Goal: Task Accomplishment & Management: Complete application form

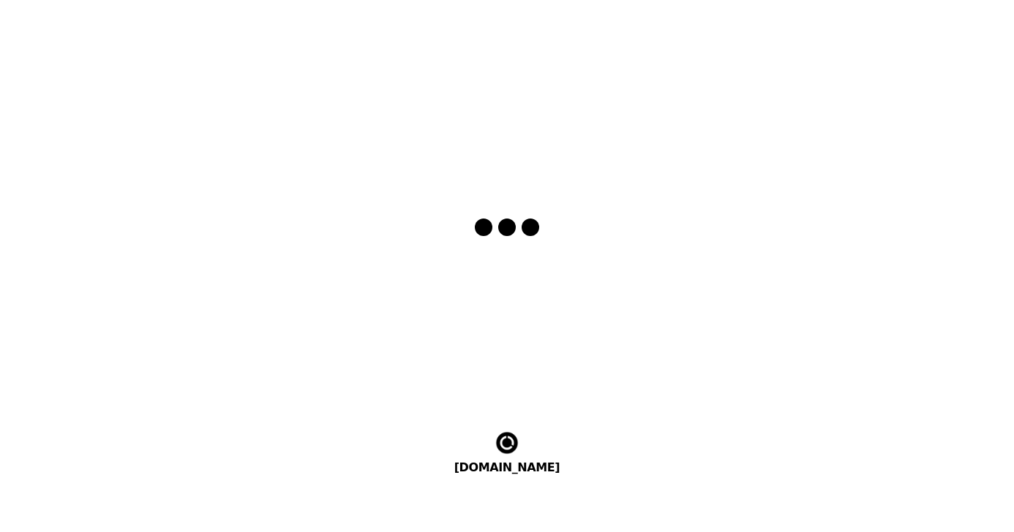
select select "en"
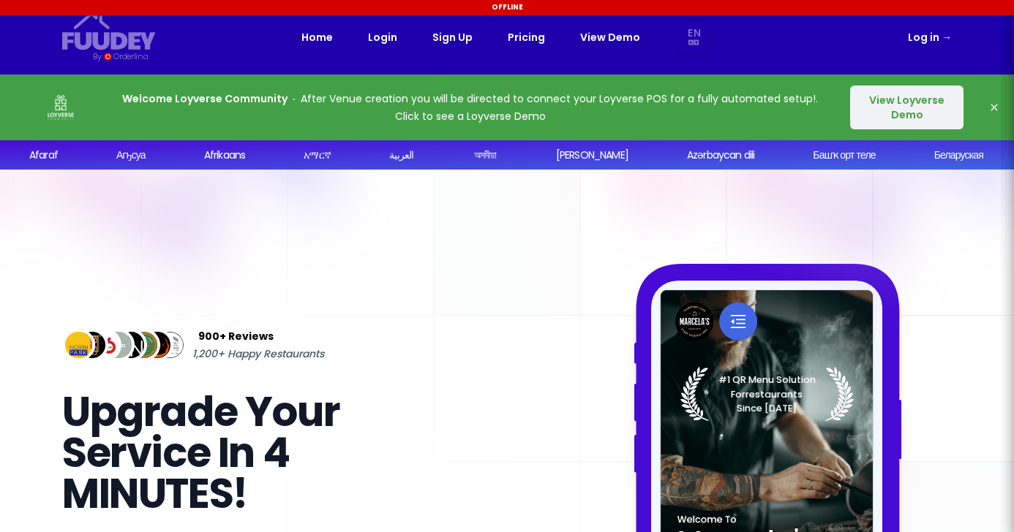
select select "en"
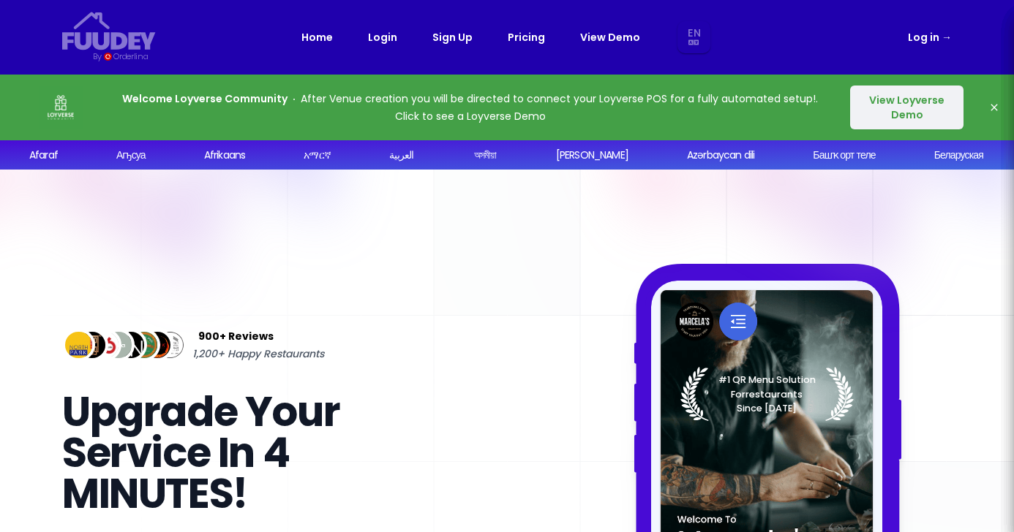
click at [441, 37] on link "Sign Up" at bounding box center [452, 38] width 40 height 18
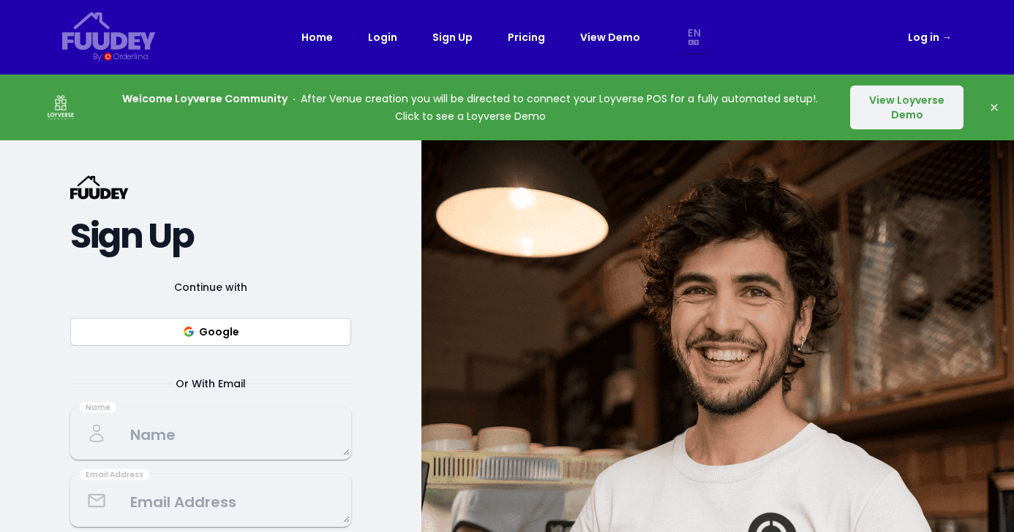
select select "en"
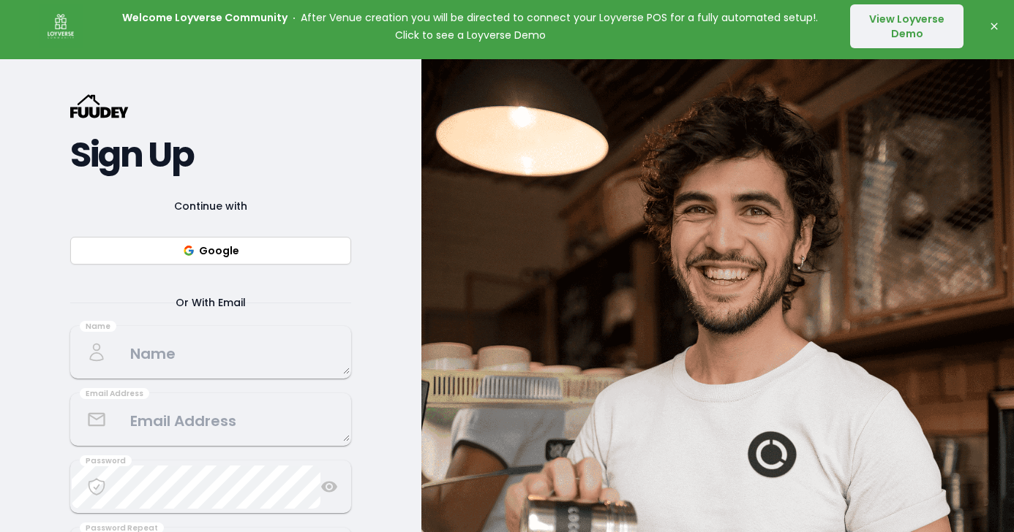
scroll to position [83, 0]
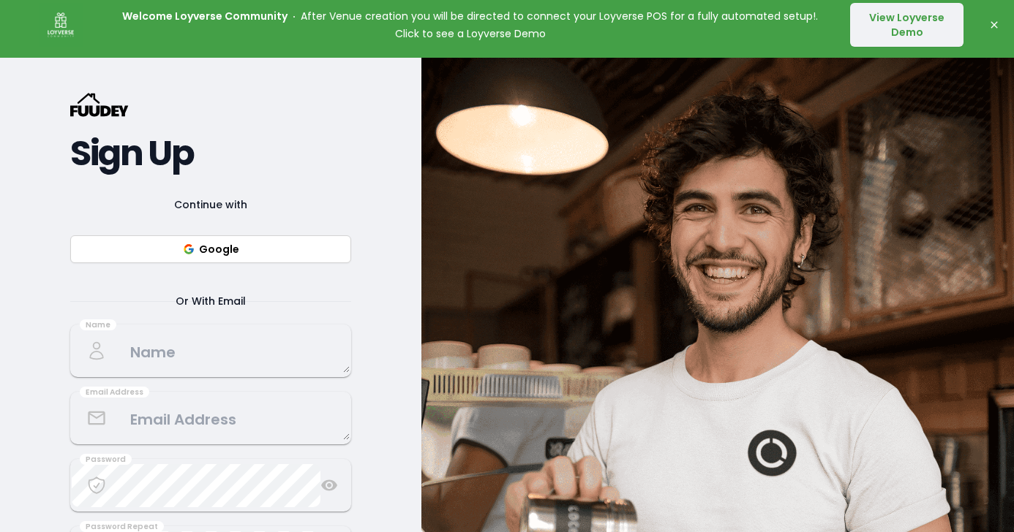
select select "en"
click at [869, 26] on button "View Loyverse Demo" at bounding box center [906, 25] width 113 height 44
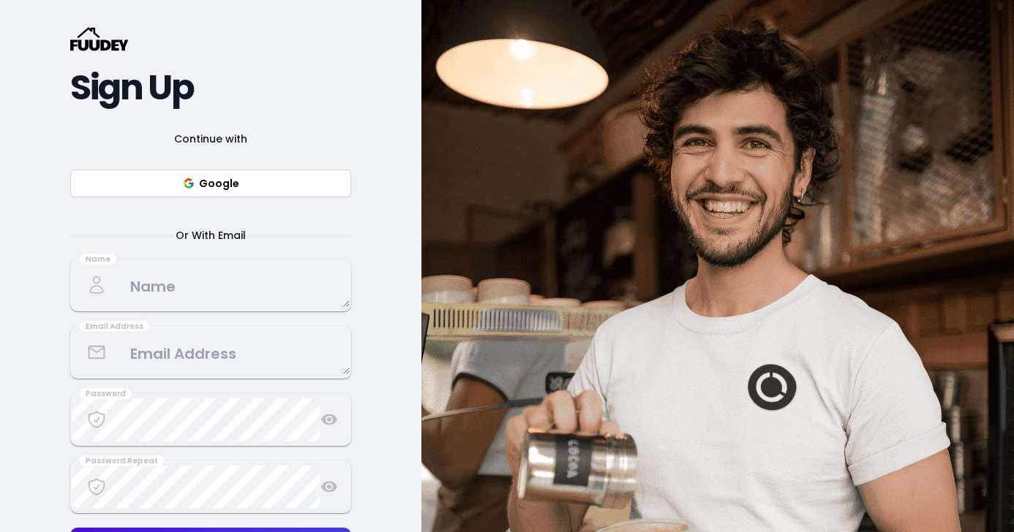
select select "en"
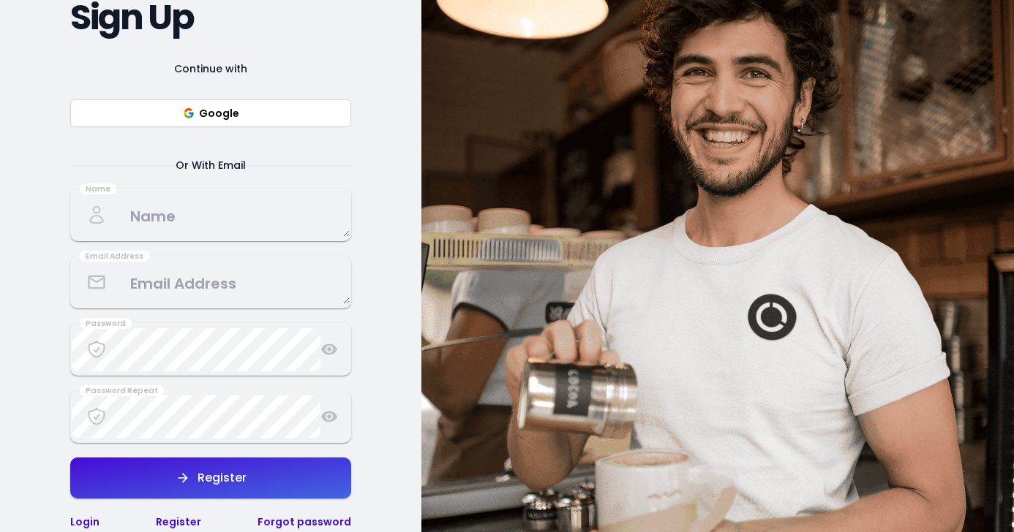
scroll to position [154, 0]
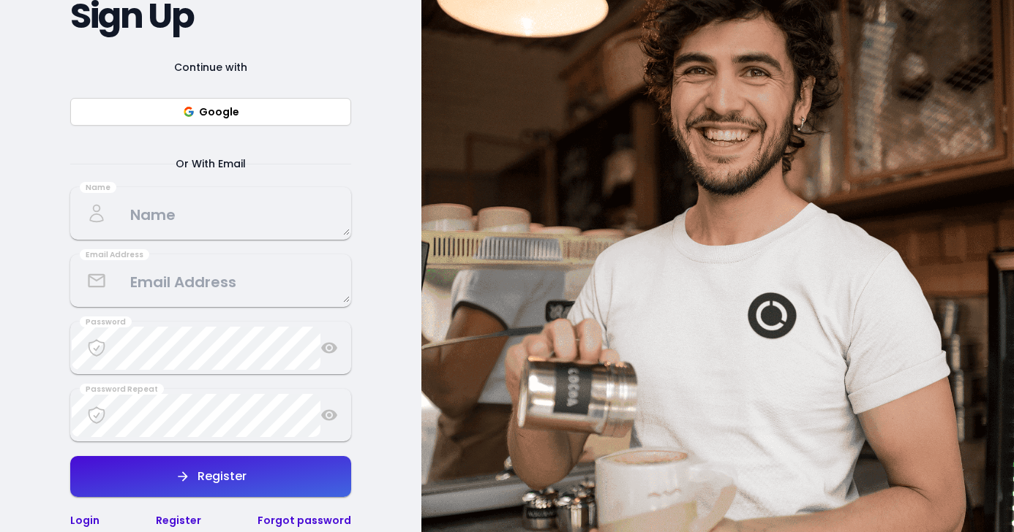
click at [203, 216] on textarea at bounding box center [211, 213] width 278 height 43
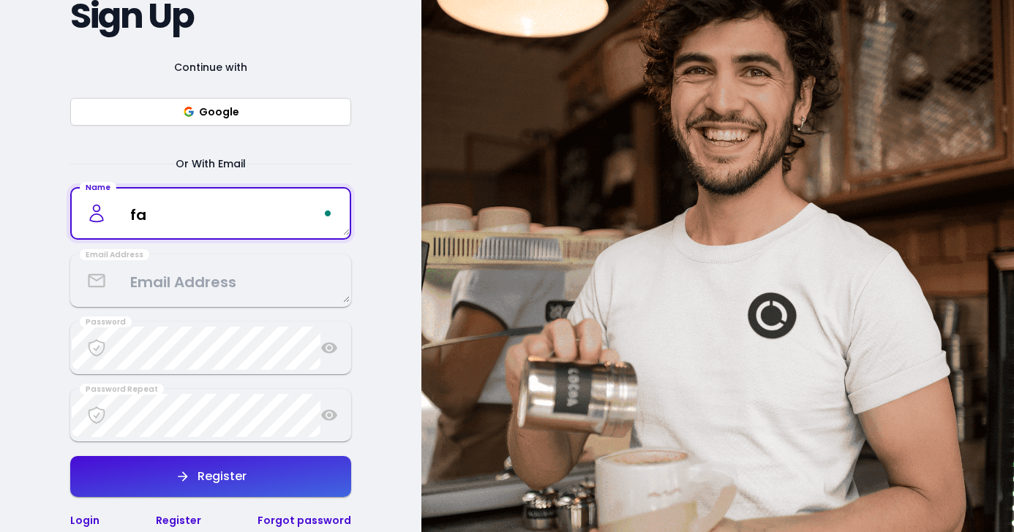
type textarea "f"
type textarea "[PERSON_NAME]"
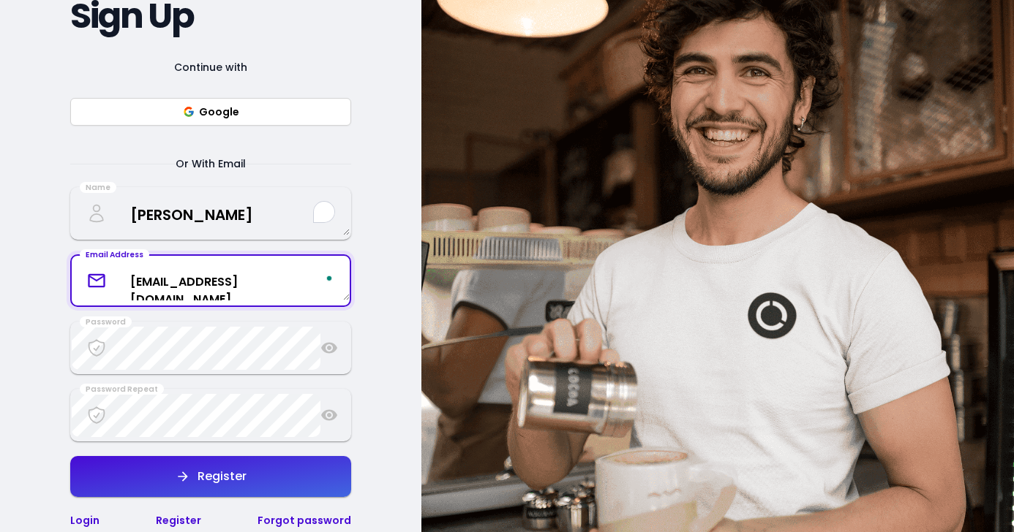
type textarea "[EMAIL_ADDRESS][DOMAIN_NAME]"
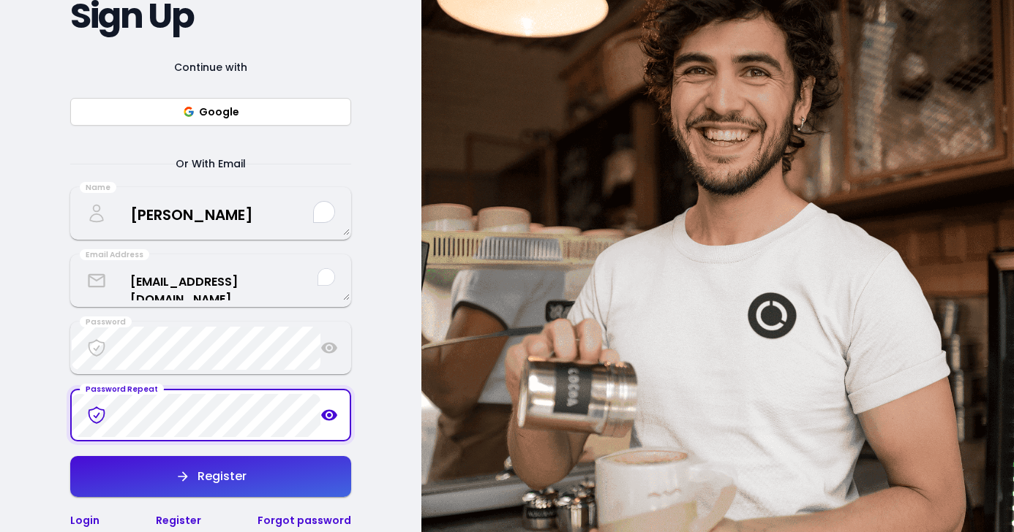
click at [323, 414] on icon at bounding box center [329, 415] width 16 height 11
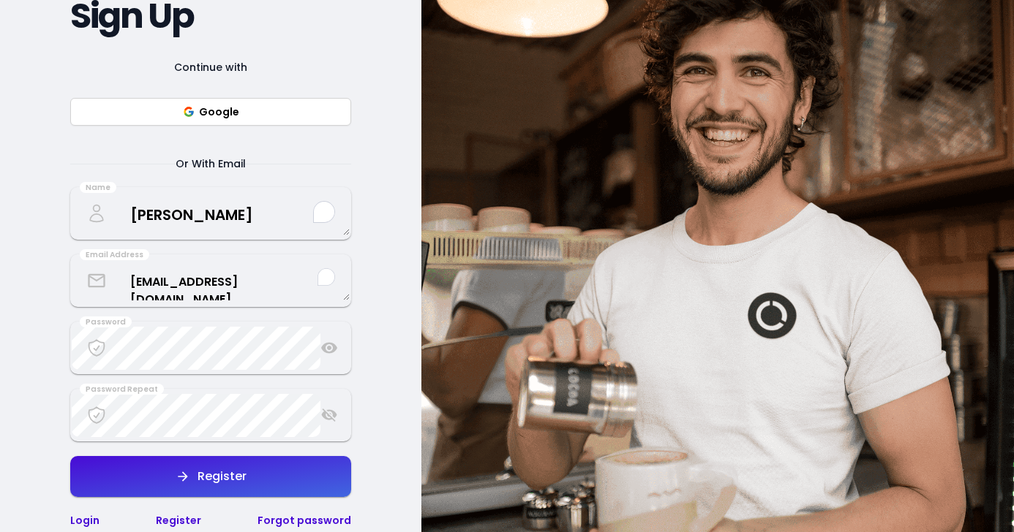
click at [333, 352] on icon at bounding box center [329, 348] width 16 height 11
click at [238, 472] on div "Register" at bounding box center [218, 477] width 56 height 12
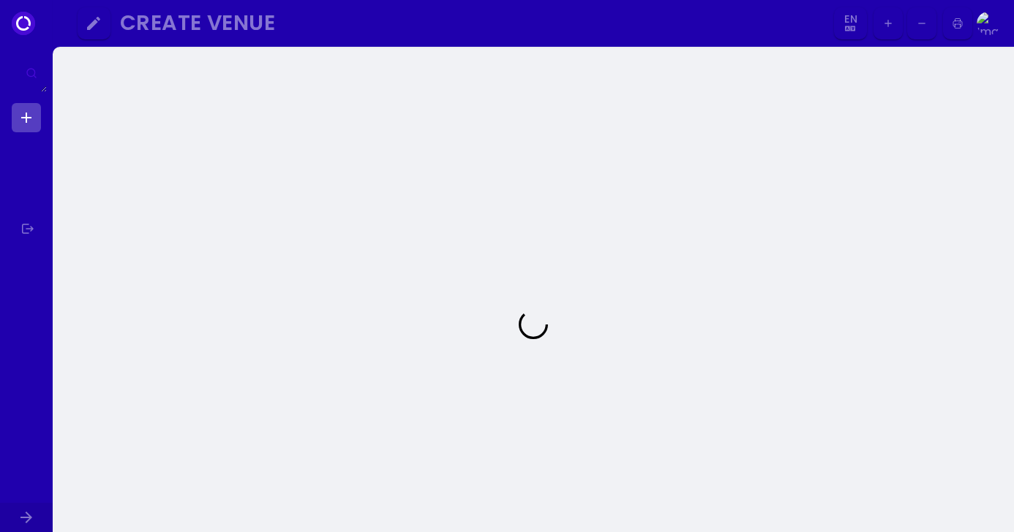
select select "en"
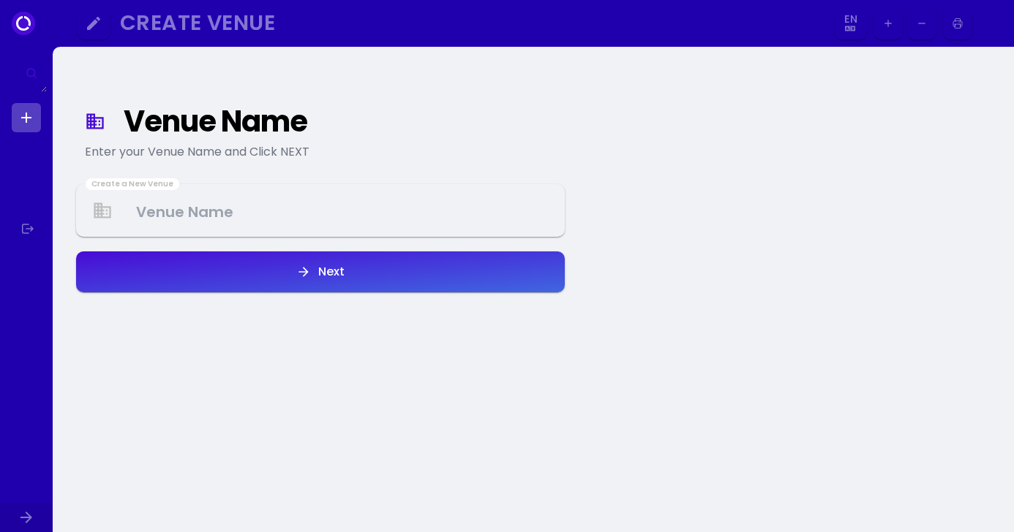
click at [262, 235] on div "Create a New Venue" at bounding box center [320, 210] width 489 height 53
select select "en"
click at [276, 213] on Venue at bounding box center [321, 210] width 486 height 43
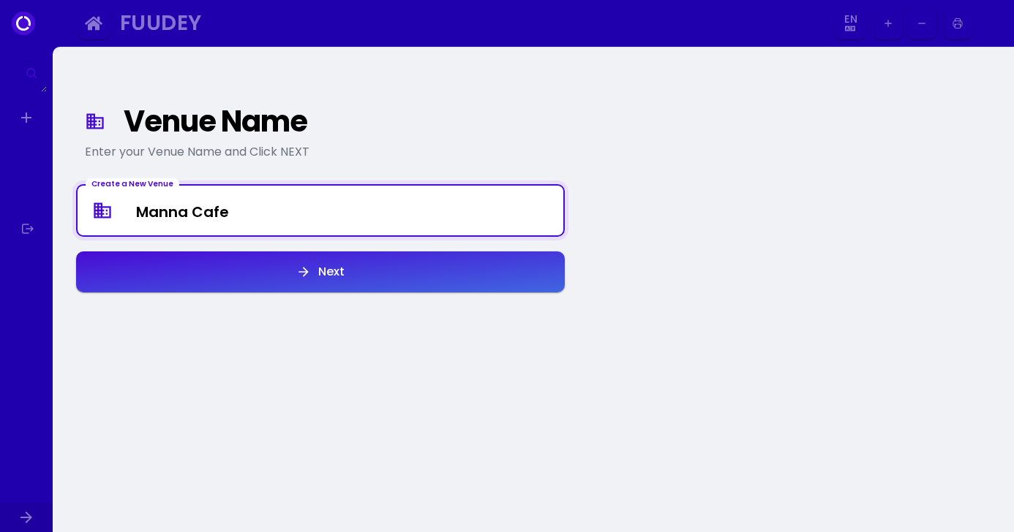
type Venue "Manna Cafe"
click at [306, 265] on icon "button" at bounding box center [303, 272] width 15 height 15
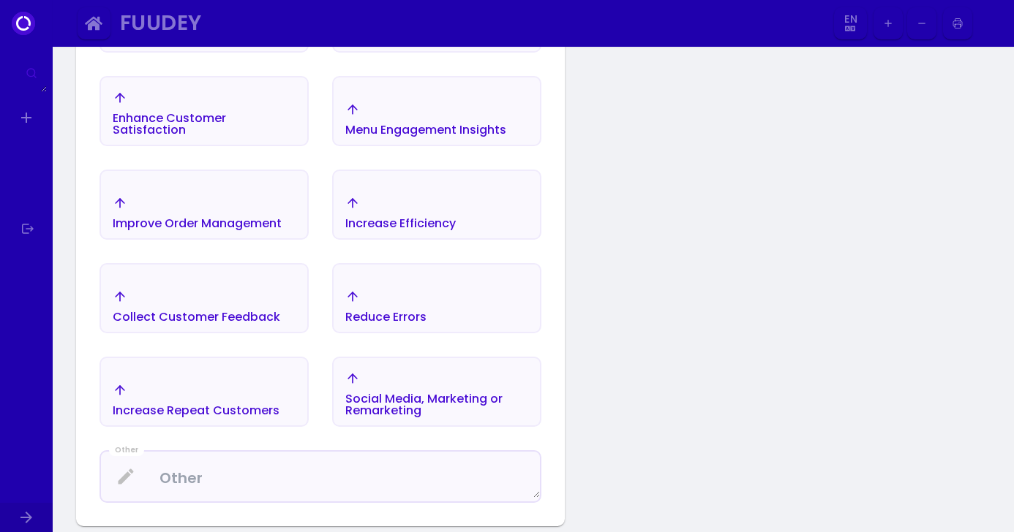
scroll to position [369, 0]
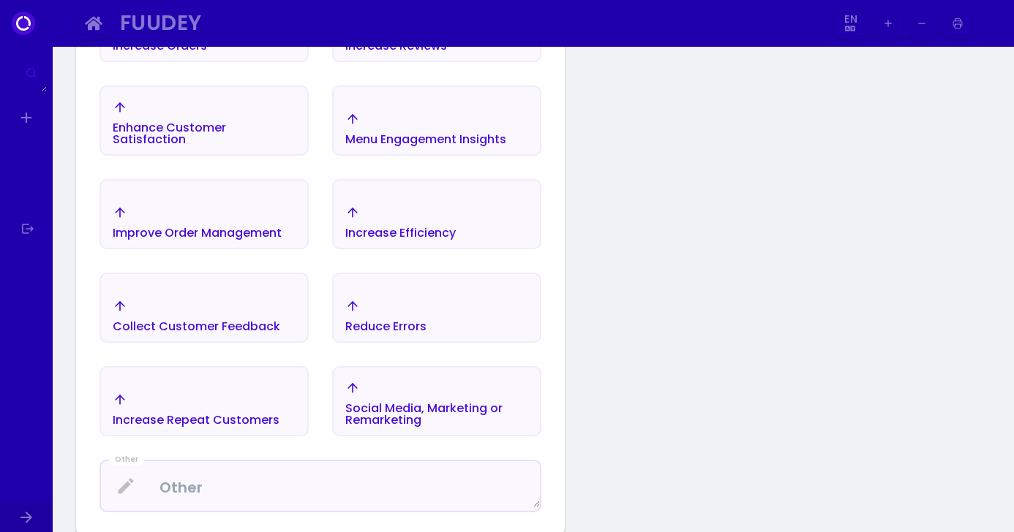
click at [399, 220] on div "Increase Efficiency" at bounding box center [400, 223] width 110 height 34
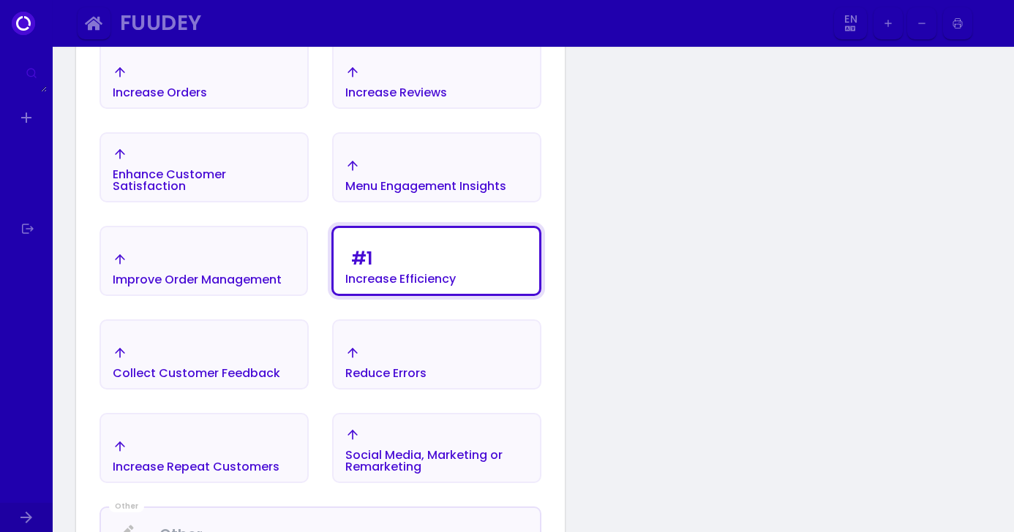
scroll to position [276, 0]
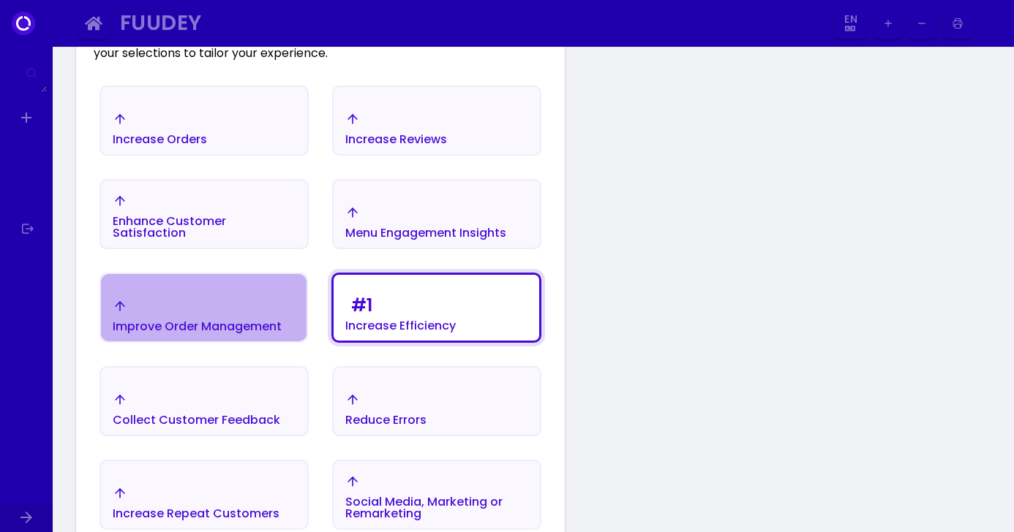
click at [261, 305] on div "Improve Order Management" at bounding box center [197, 316] width 169 height 34
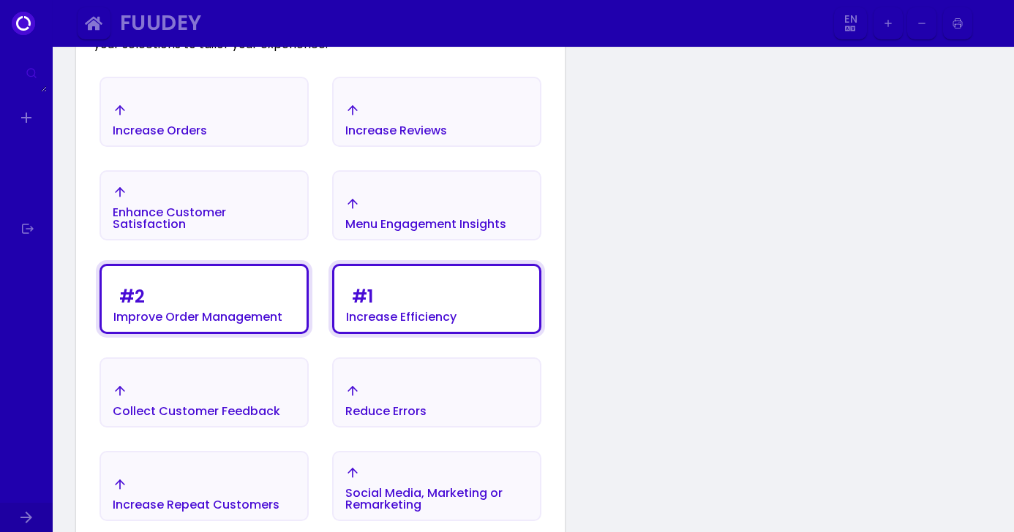
scroll to position [275, 0]
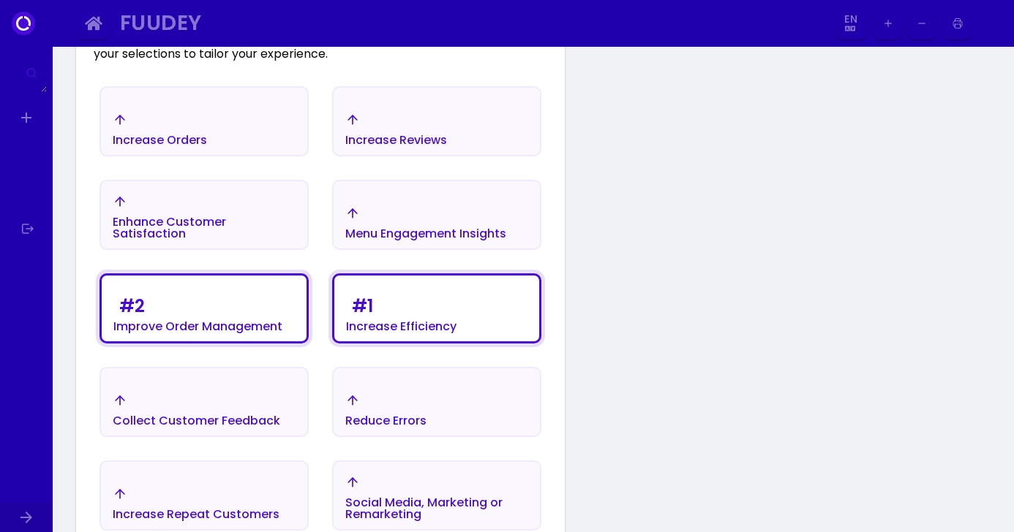
click at [388, 215] on div "Menu Engagement Insights" at bounding box center [425, 223] width 161 height 34
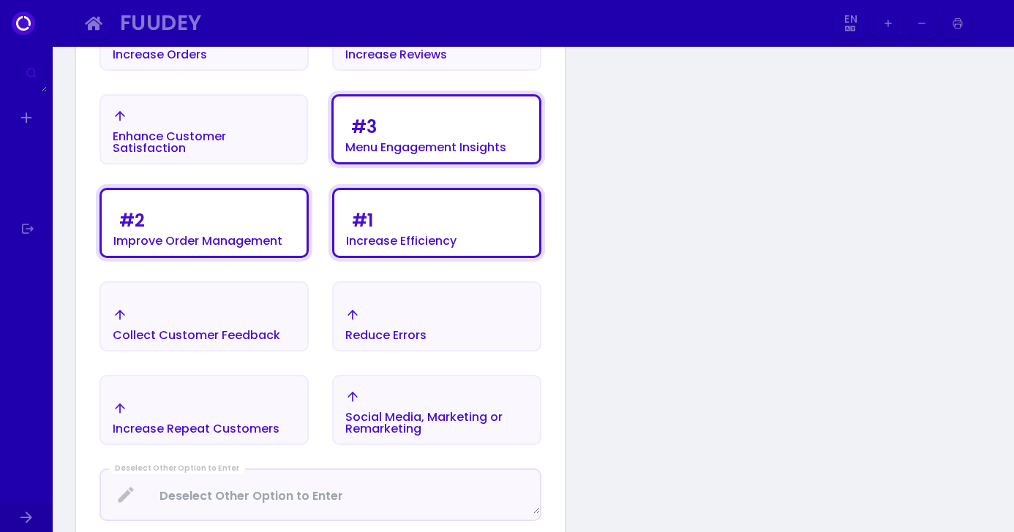
scroll to position [537, 0]
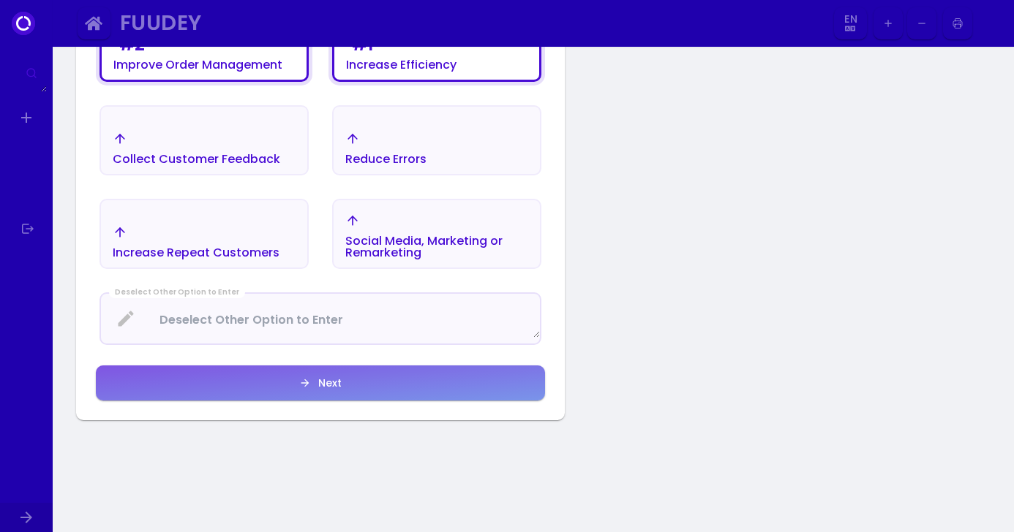
click at [300, 400] on button "Next" at bounding box center [320, 383] width 449 height 35
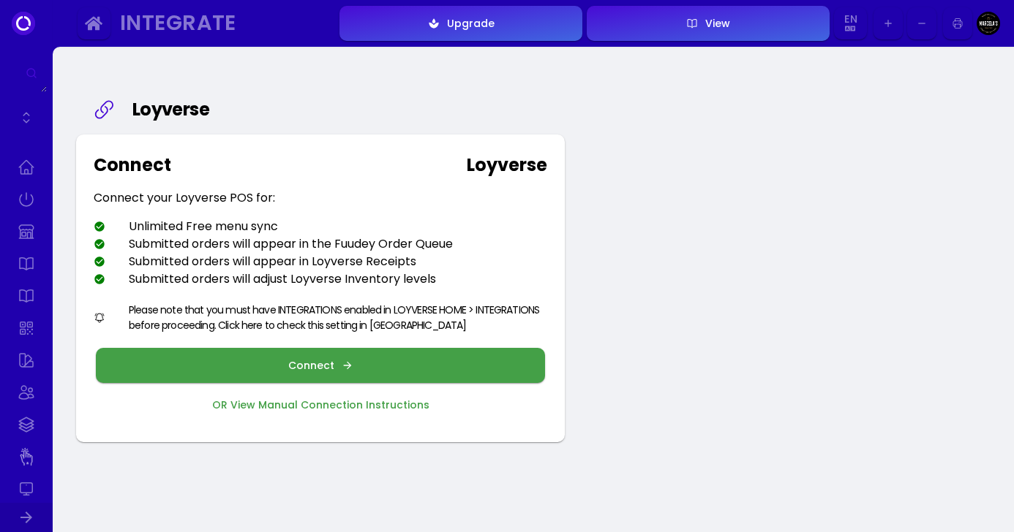
click at [300, 366] on div "Connect" at bounding box center [314, 366] width 53 height 10
